Goal: Task Accomplishment & Management: Use online tool/utility

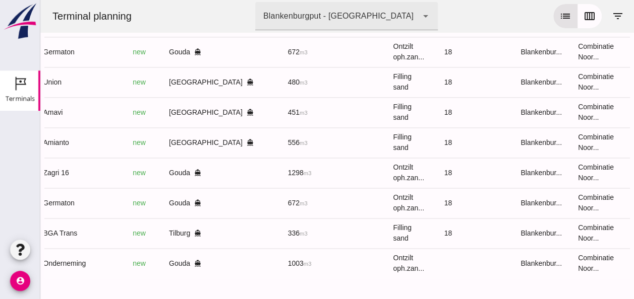
scroll to position [0, 264]
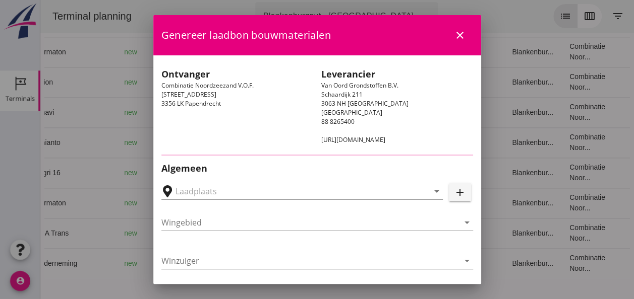
type input "[PERSON_NAME], [GEOGRAPHIC_DATA]"
type input "Amavi"
type input "[PERSON_NAME]"
type input "451"
type input "Ophoogzand (6120)"
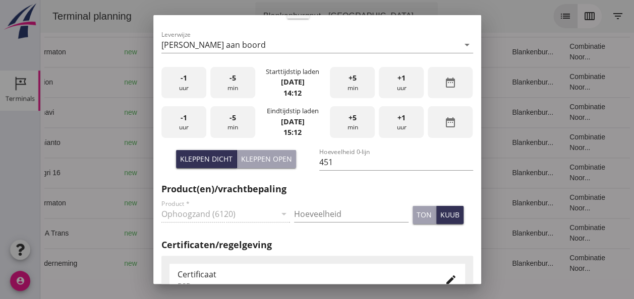
scroll to position [302, 0]
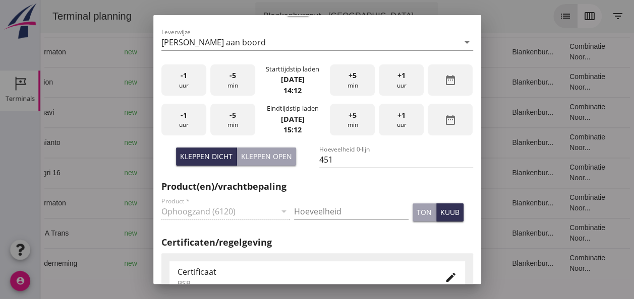
click at [254, 152] on div "Kleppen open" at bounding box center [266, 156] width 51 height 11
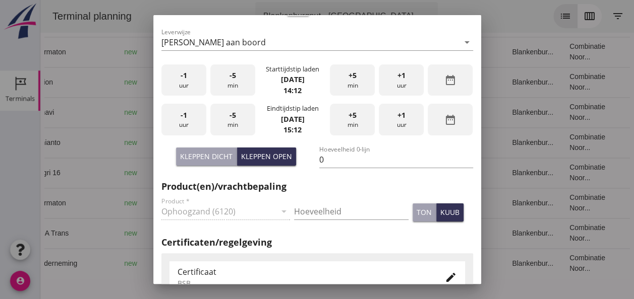
click at [216, 155] on div "Kleppen dicht" at bounding box center [206, 156] width 52 height 11
type input "451"
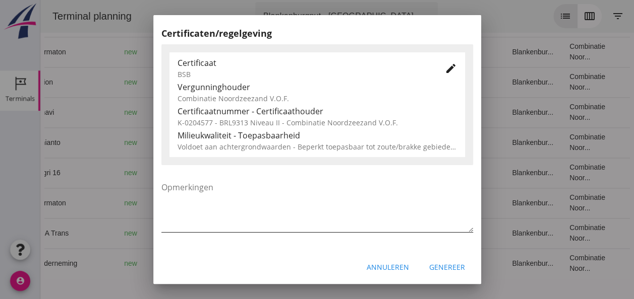
scroll to position [514, 0]
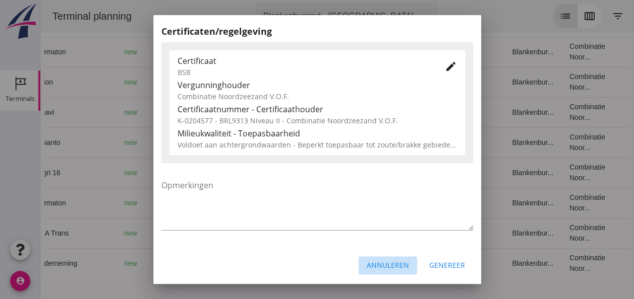
click at [372, 267] on div "Annuleren" at bounding box center [387, 265] width 42 height 11
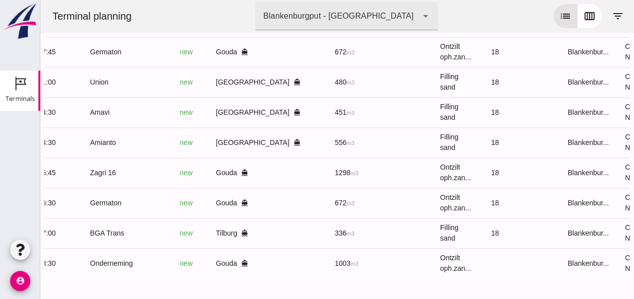
scroll to position [0, 264]
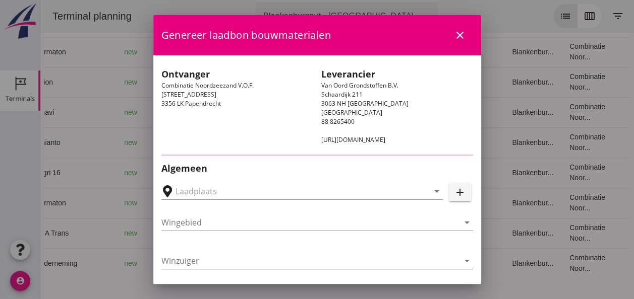
type input "[GEOGRAPHIC_DATA], [GEOGRAPHIC_DATA], [GEOGRAPHIC_DATA]"
type input "Amianto"
type input "[PERSON_NAME]"
type input "556"
type input "Ophoogzand (6120)"
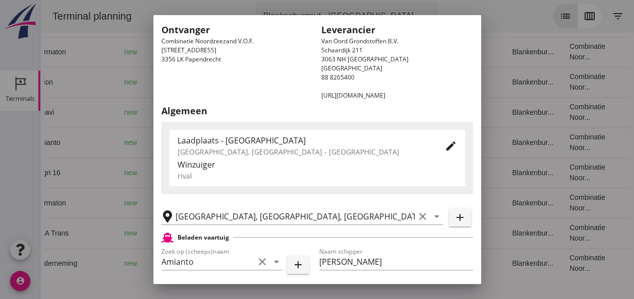
scroll to position [151, 0]
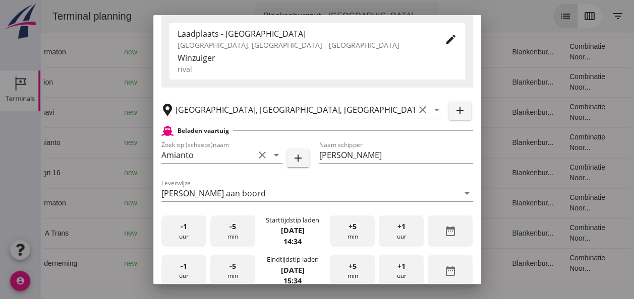
click at [180, 230] on span "-1" at bounding box center [183, 226] width 7 height 11
click at [227, 235] on div "-5 min" at bounding box center [232, 232] width 45 height 32
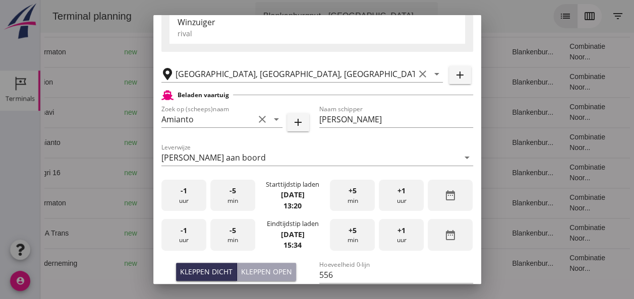
scroll to position [202, 0]
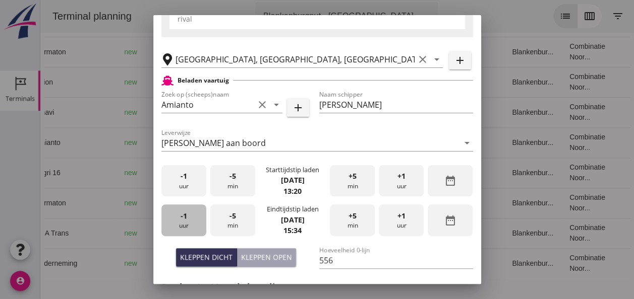
click at [197, 222] on div "-1 uur" at bounding box center [183, 221] width 45 height 32
click at [194, 220] on div "-1 uur" at bounding box center [183, 221] width 45 height 32
click at [347, 222] on div "+5 min" at bounding box center [352, 221] width 45 height 32
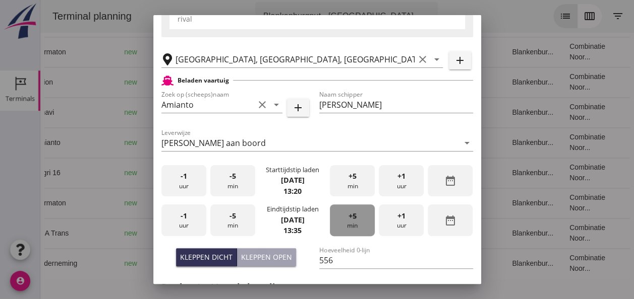
click at [347, 222] on div "+5 min" at bounding box center [352, 221] width 45 height 32
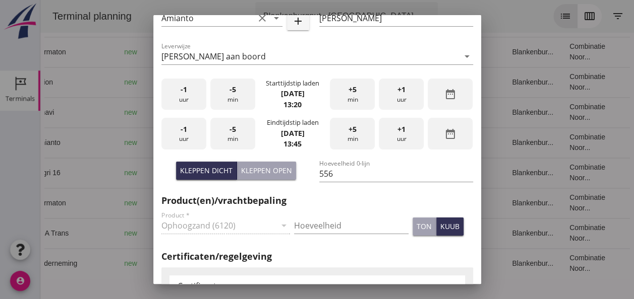
scroll to position [302, 0]
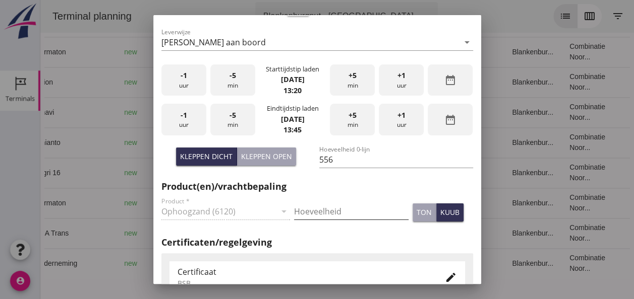
drag, startPoint x: 308, startPoint y: 214, endPoint x: 317, endPoint y: 215, distance: 8.6
click at [309, 214] on input "Hoeveelheid" at bounding box center [351, 212] width 114 height 16
type input "556"
click at [444, 213] on div "kuub" at bounding box center [449, 212] width 19 height 11
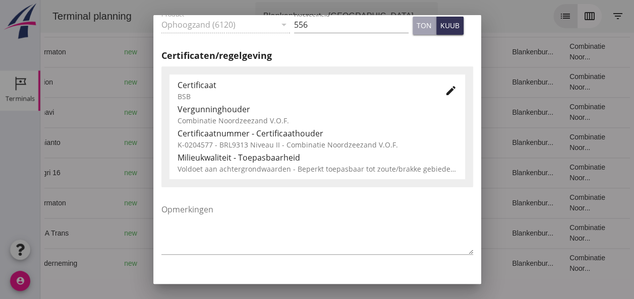
scroll to position [514, 0]
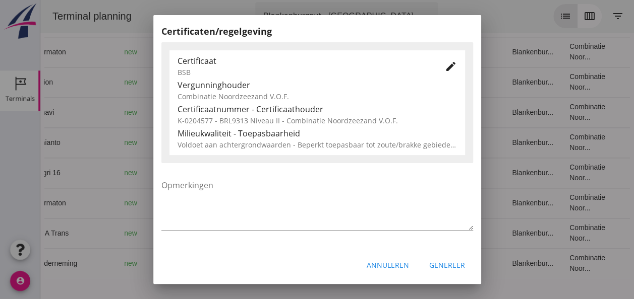
click at [445, 265] on div "Genereer" at bounding box center [447, 265] width 36 height 11
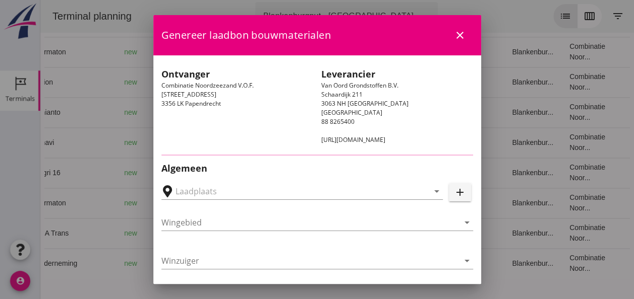
type input "[PERSON_NAME], [GEOGRAPHIC_DATA]"
type input "Amavi"
type input "[PERSON_NAME]"
type input "451"
type input "Ophoogzand (6120)"
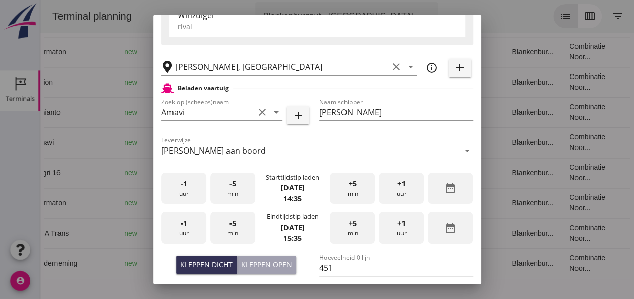
scroll to position [252, 0]
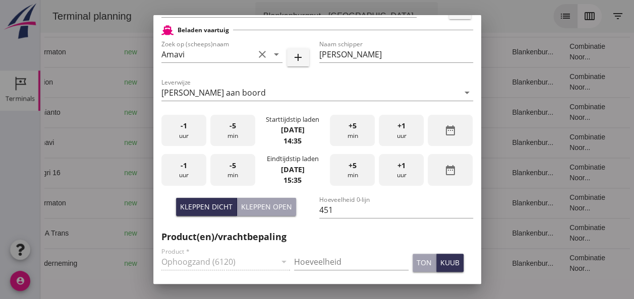
click at [188, 135] on div "-1 uur" at bounding box center [183, 131] width 45 height 32
click at [188, 170] on div "-1 uur" at bounding box center [183, 170] width 45 height 32
click at [238, 176] on div "-5 min" at bounding box center [232, 170] width 45 height 32
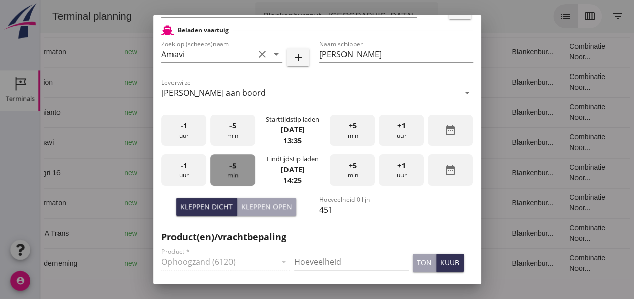
click at [238, 176] on div "-5 min" at bounding box center [232, 170] width 45 height 32
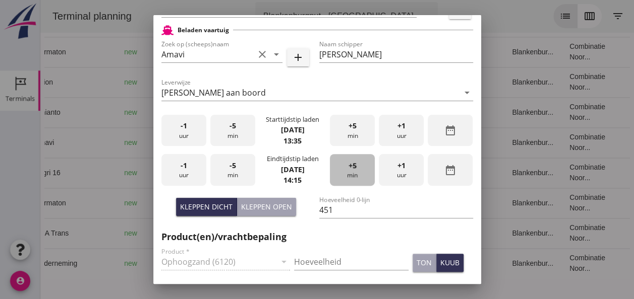
click at [348, 169] on span "+5" at bounding box center [352, 165] width 8 height 11
click at [304, 257] on input "Hoeveelheid" at bounding box center [351, 262] width 114 height 16
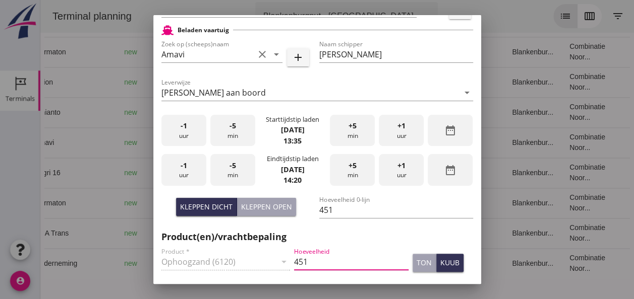
type input "451"
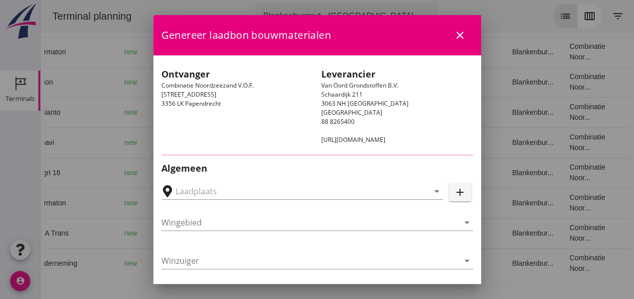
type input "[PERSON_NAME], [GEOGRAPHIC_DATA]"
type input "Amavi"
type input "[PERSON_NAME]"
type input "451"
type input "Ophoogzand (6120)"
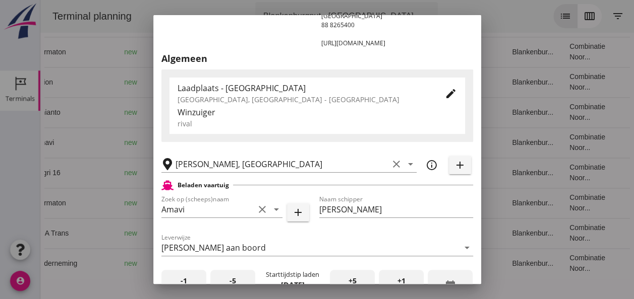
scroll to position [202, 0]
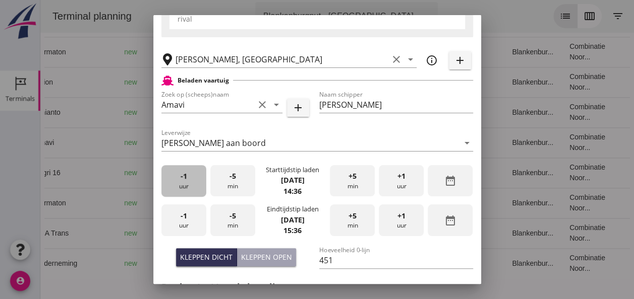
click at [182, 187] on div "-1 uur" at bounding box center [183, 181] width 45 height 32
click at [232, 185] on div "-5 min" at bounding box center [232, 181] width 45 height 32
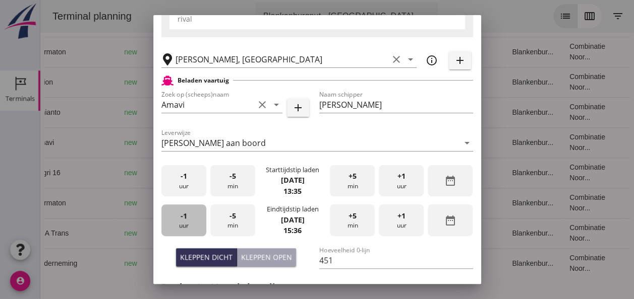
click at [187, 225] on div "-1 uur" at bounding box center [183, 221] width 45 height 32
click at [230, 221] on div "-5 min" at bounding box center [232, 221] width 45 height 32
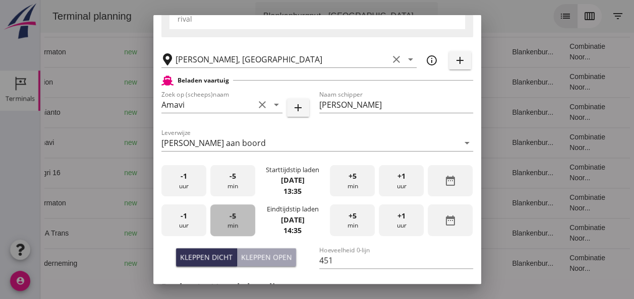
click at [230, 221] on div "-5 min" at bounding box center [232, 221] width 45 height 32
click at [230, 221] on span "-5" at bounding box center [232, 216] width 7 height 11
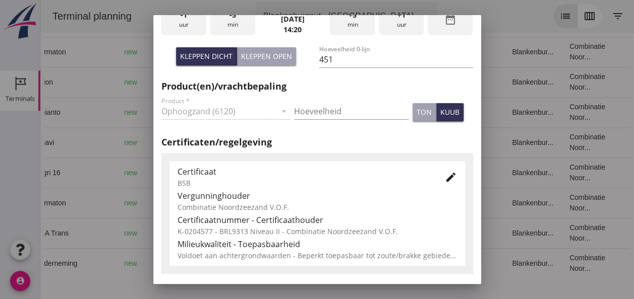
scroll to position [403, 0]
click at [303, 109] on input "Hoeveelheid" at bounding box center [351, 111] width 114 height 16
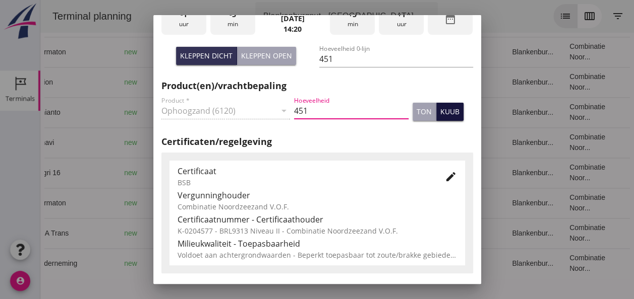
type input "451"
click at [442, 116] on div "kuub" at bounding box center [449, 111] width 19 height 11
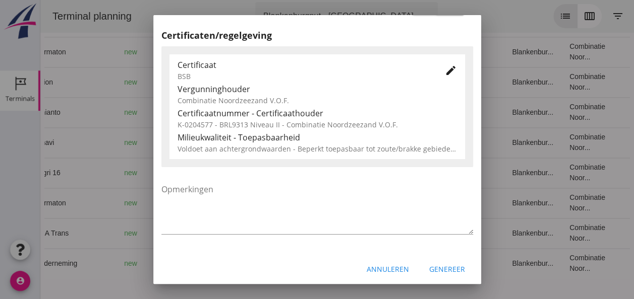
scroll to position [514, 0]
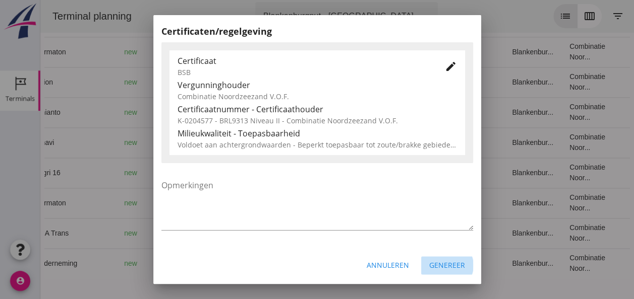
drag, startPoint x: 436, startPoint y: 264, endPoint x: 433, endPoint y: 254, distance: 9.9
click at [436, 263] on div "Genereer" at bounding box center [447, 265] width 36 height 11
